Goal: Task Accomplishment & Management: Manage account settings

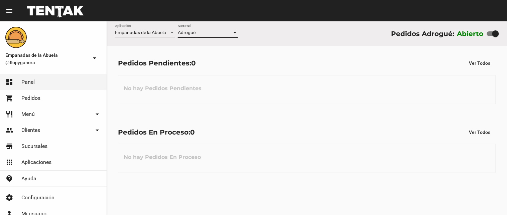
click at [195, 33] on div "Adrogué" at bounding box center [205, 32] width 54 height 5
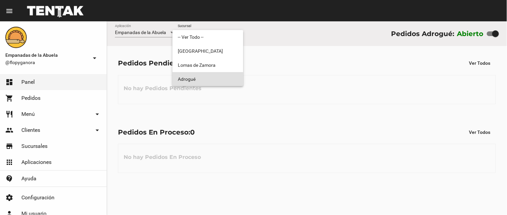
click at [197, 76] on span "Adrogué" at bounding box center [208, 79] width 60 height 14
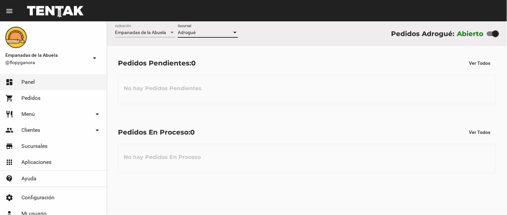
click at [210, 31] on div "Adrogué" at bounding box center [205, 32] width 54 height 5
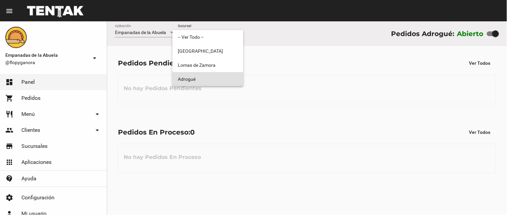
click at [218, 72] on span "Adrogué" at bounding box center [208, 79] width 60 height 14
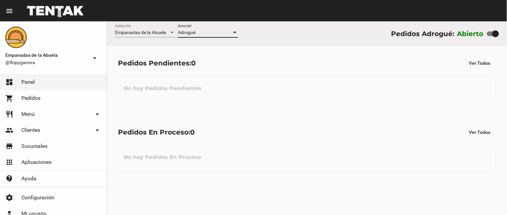
click at [222, 30] on div "Adrogué" at bounding box center [205, 32] width 54 height 5
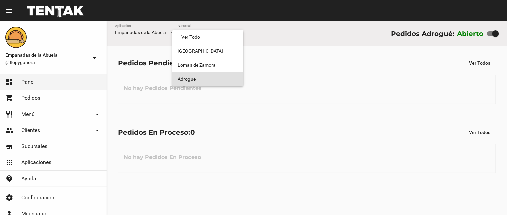
click at [206, 74] on span "Adrogué" at bounding box center [208, 79] width 60 height 14
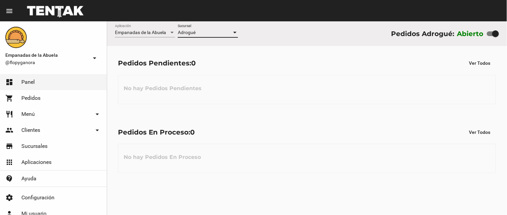
click at [208, 29] on div "Adrogué Sucursal" at bounding box center [208, 30] width 60 height 13
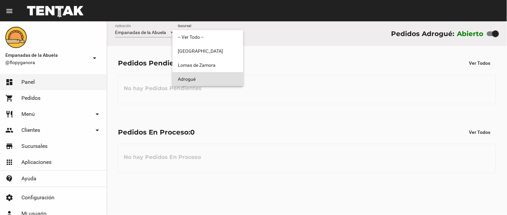
click at [195, 75] on span "Adrogué" at bounding box center [208, 79] width 60 height 14
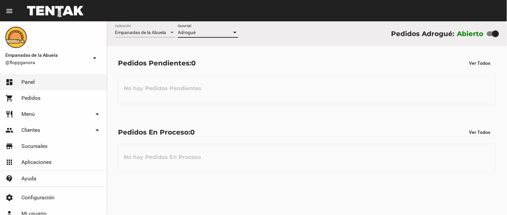
click at [195, 32] on div "Adrogué" at bounding box center [205, 32] width 54 height 5
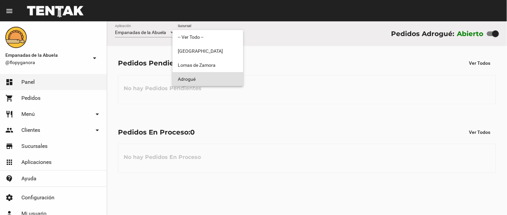
click at [205, 74] on span "Adrogué" at bounding box center [208, 79] width 60 height 14
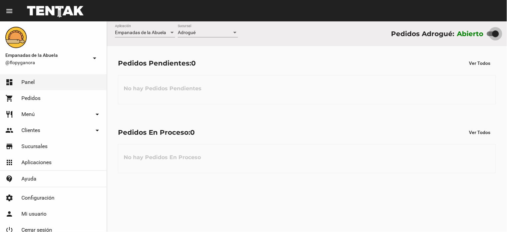
click at [490, 30] on label at bounding box center [493, 34] width 12 height 8
click at [490, 36] on input "checkbox" at bounding box center [490, 36] width 0 height 0
checkbox input "false"
